Goal: Information Seeking & Learning: Understand process/instructions

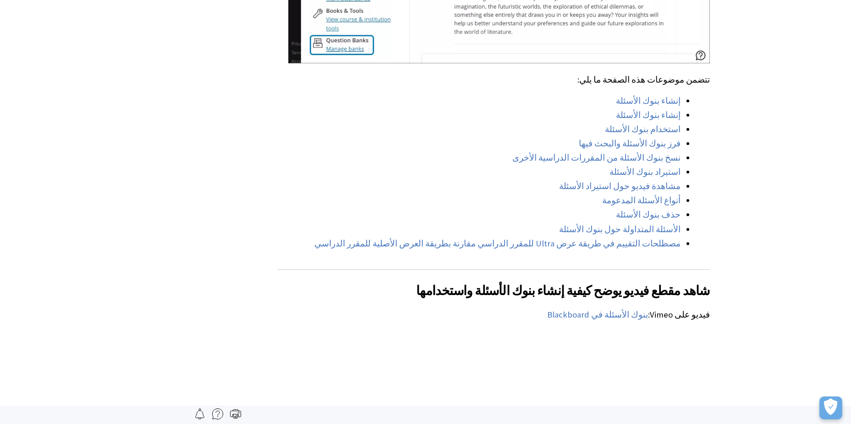
scroll to position [596, 0]
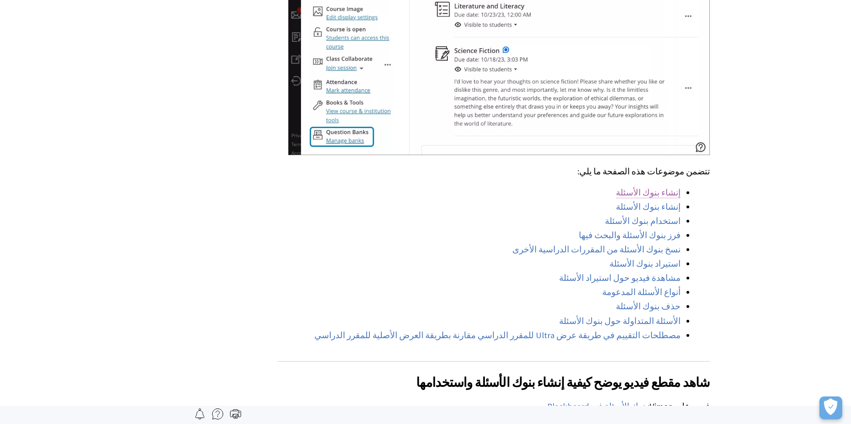
click at [666, 187] on link "إنشاء بنوك الأسئلة" at bounding box center [648, 192] width 65 height 11
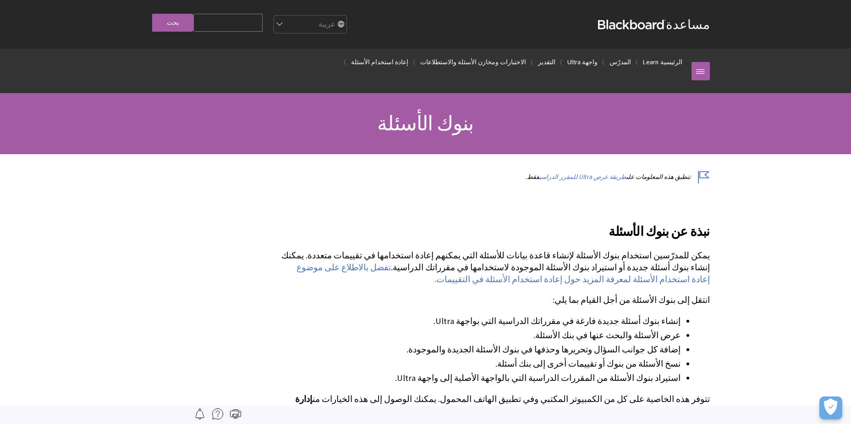
scroll to position [596, 0]
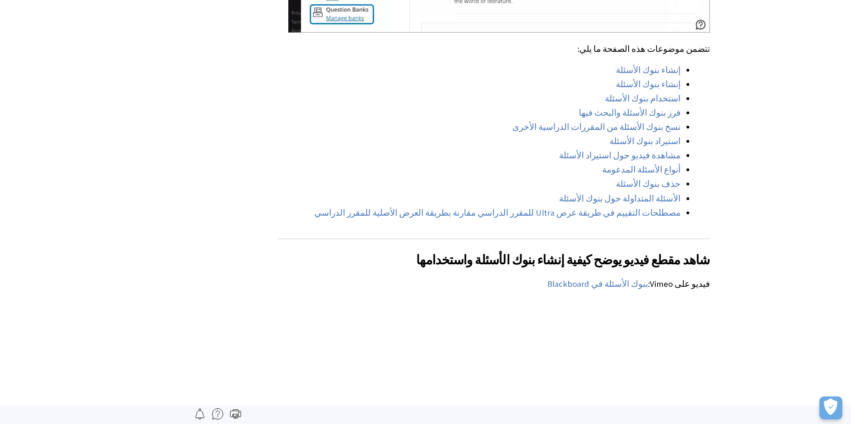
scroll to position [733, 0]
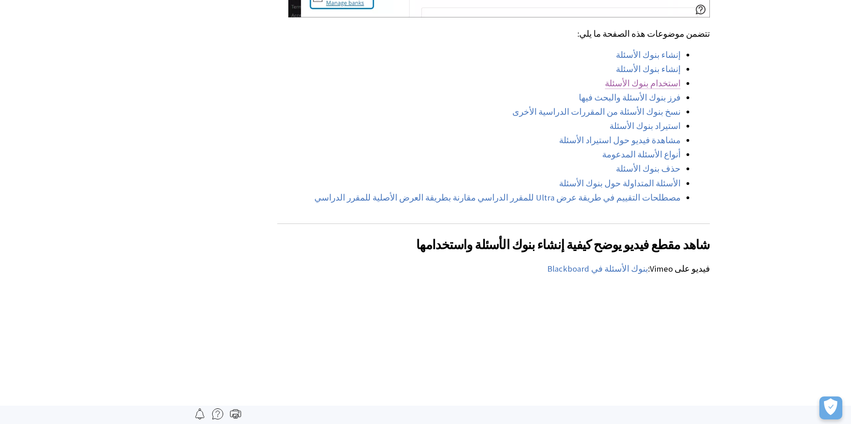
click at [669, 78] on link "استخدام بنوك الأسئلة" at bounding box center [643, 83] width 76 height 11
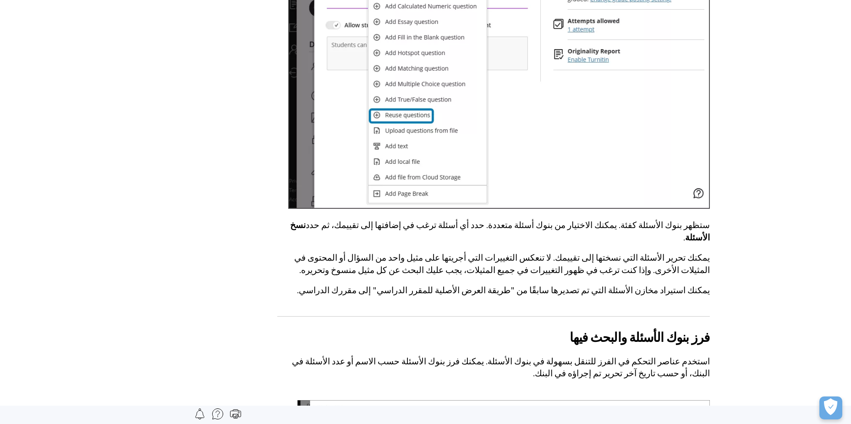
scroll to position [3272, 0]
